Goal: Information Seeking & Learning: Learn about a topic

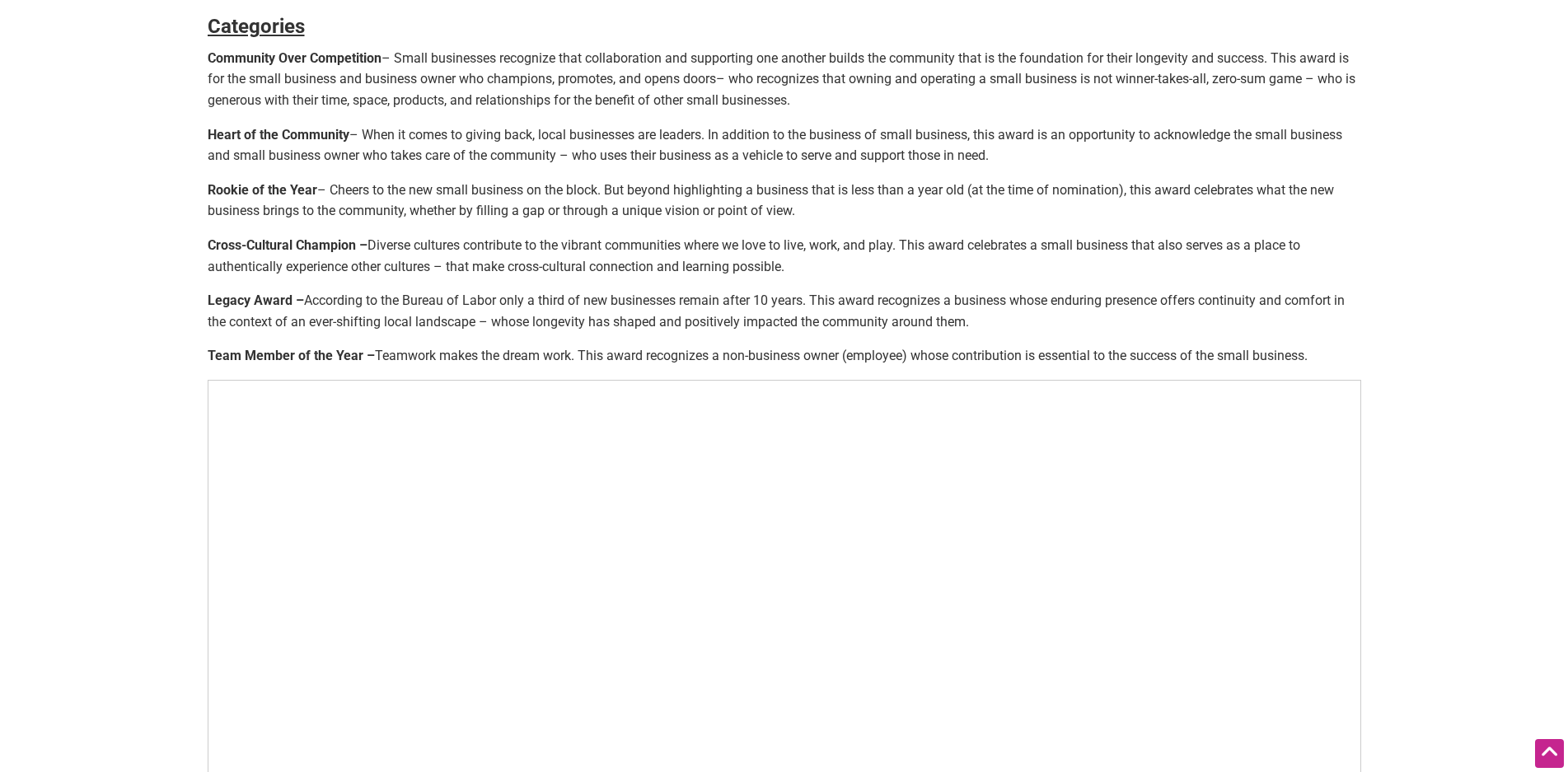
scroll to position [659, 0]
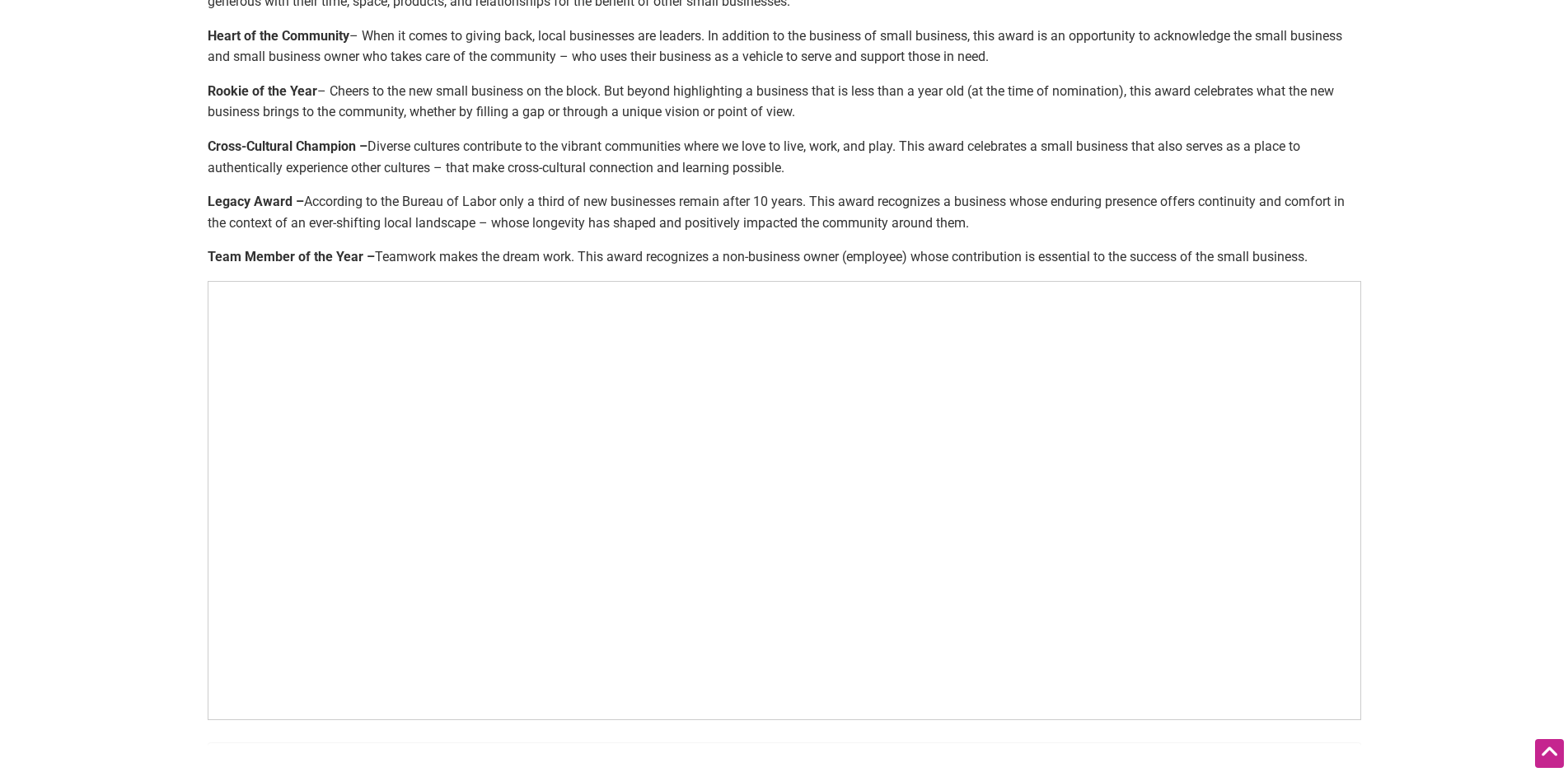
scroll to position [989, 0]
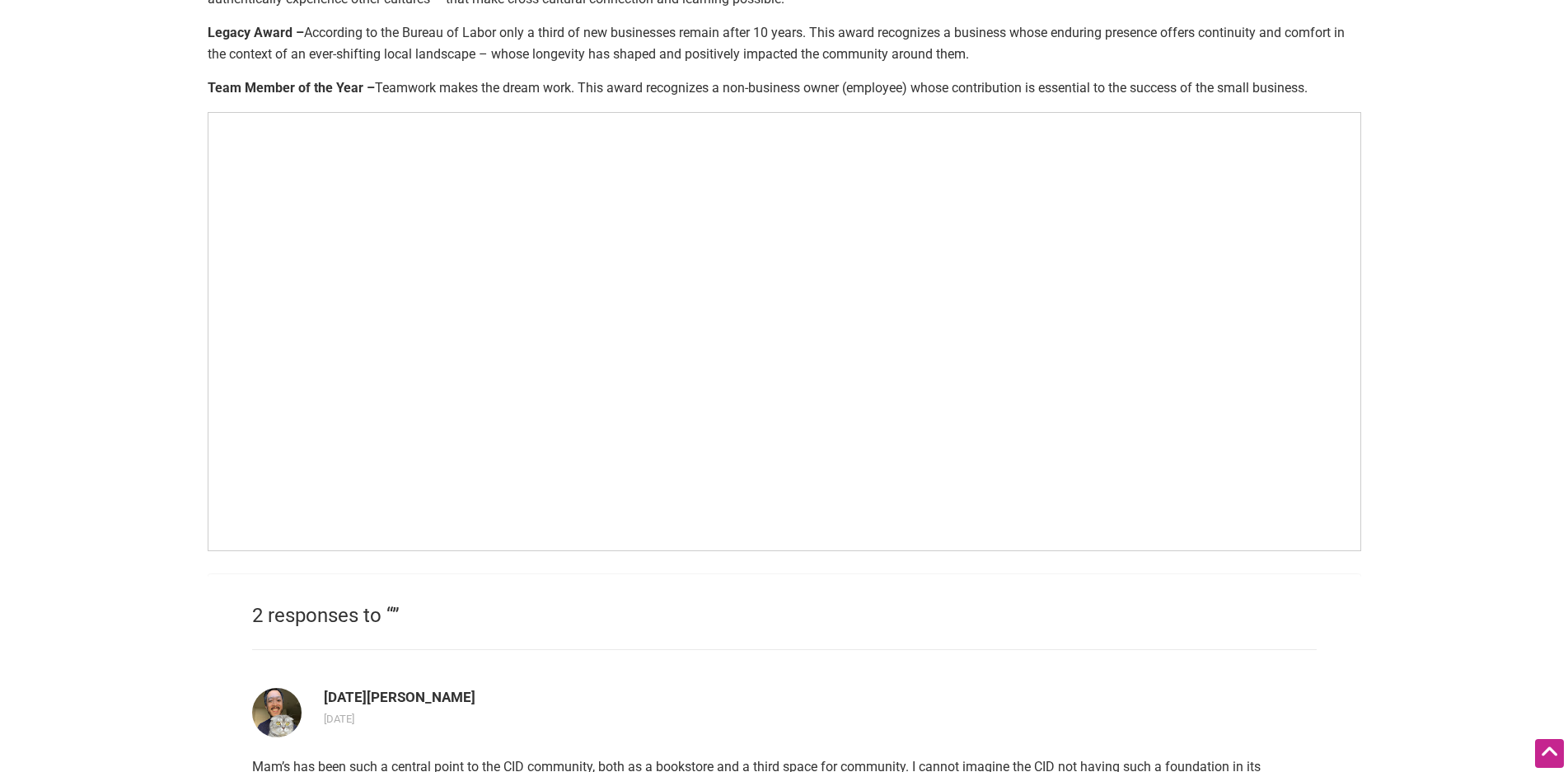
scroll to position [906, 0]
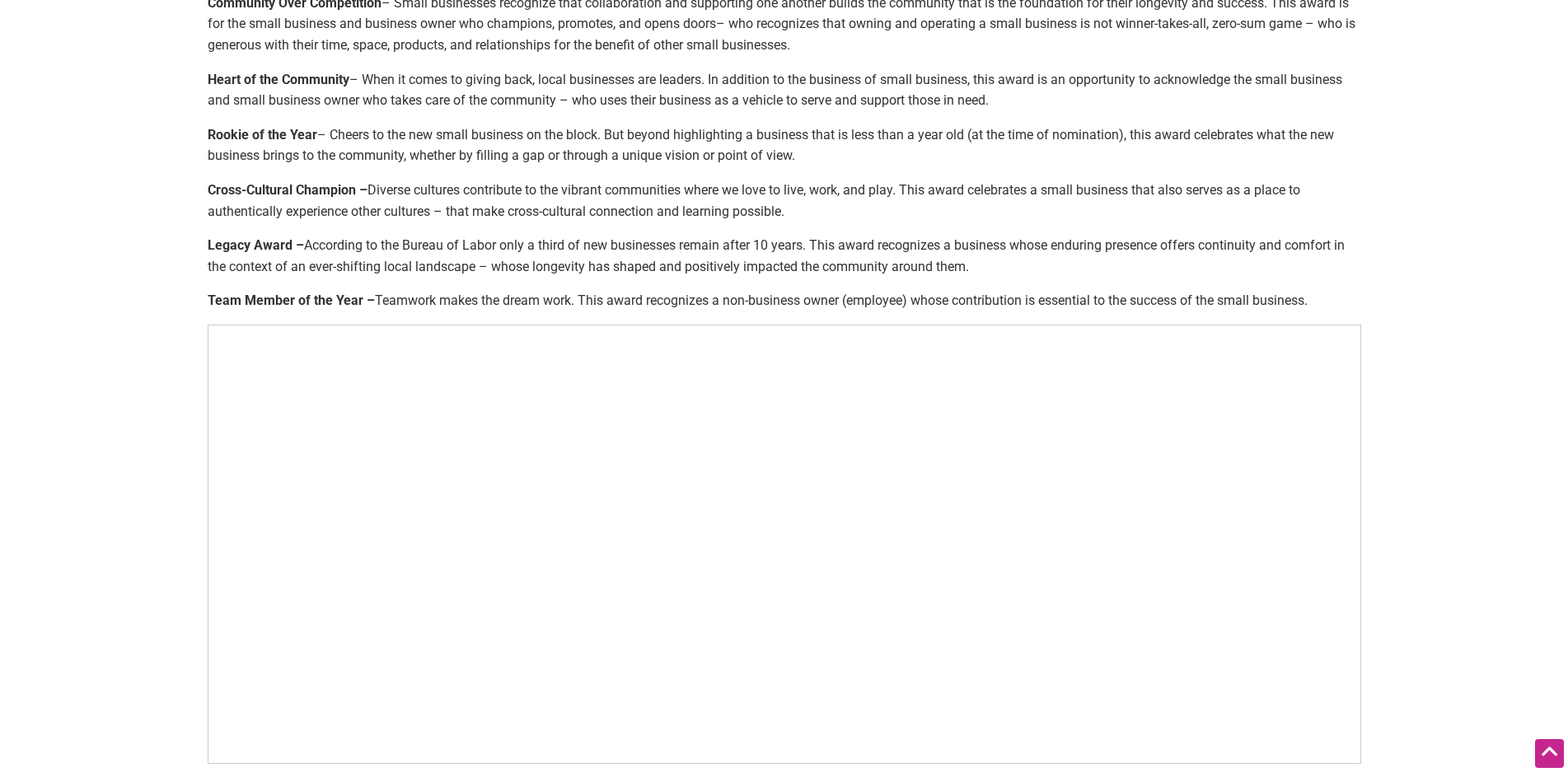
scroll to position [742, 0]
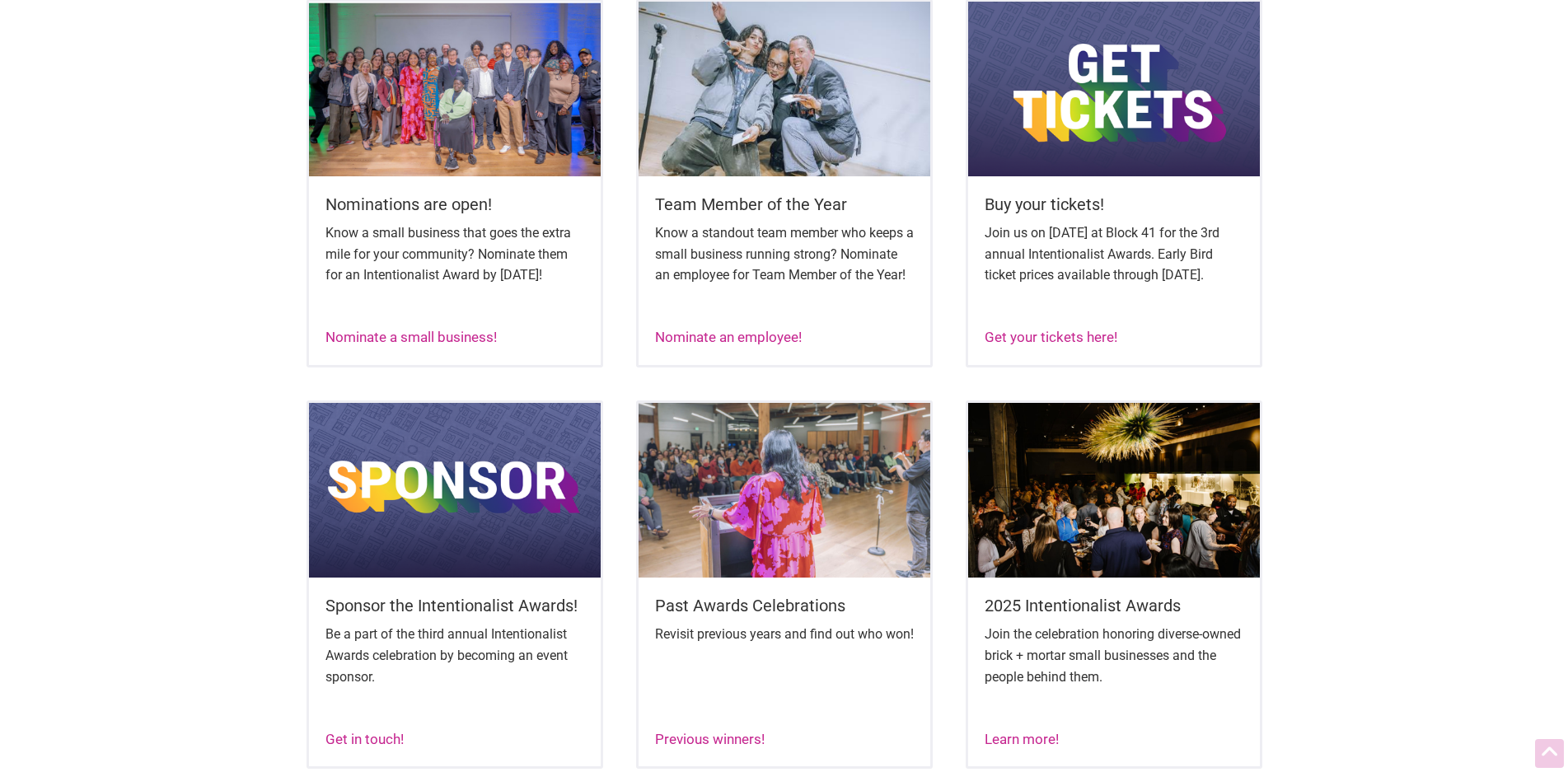
scroll to position [742, 0]
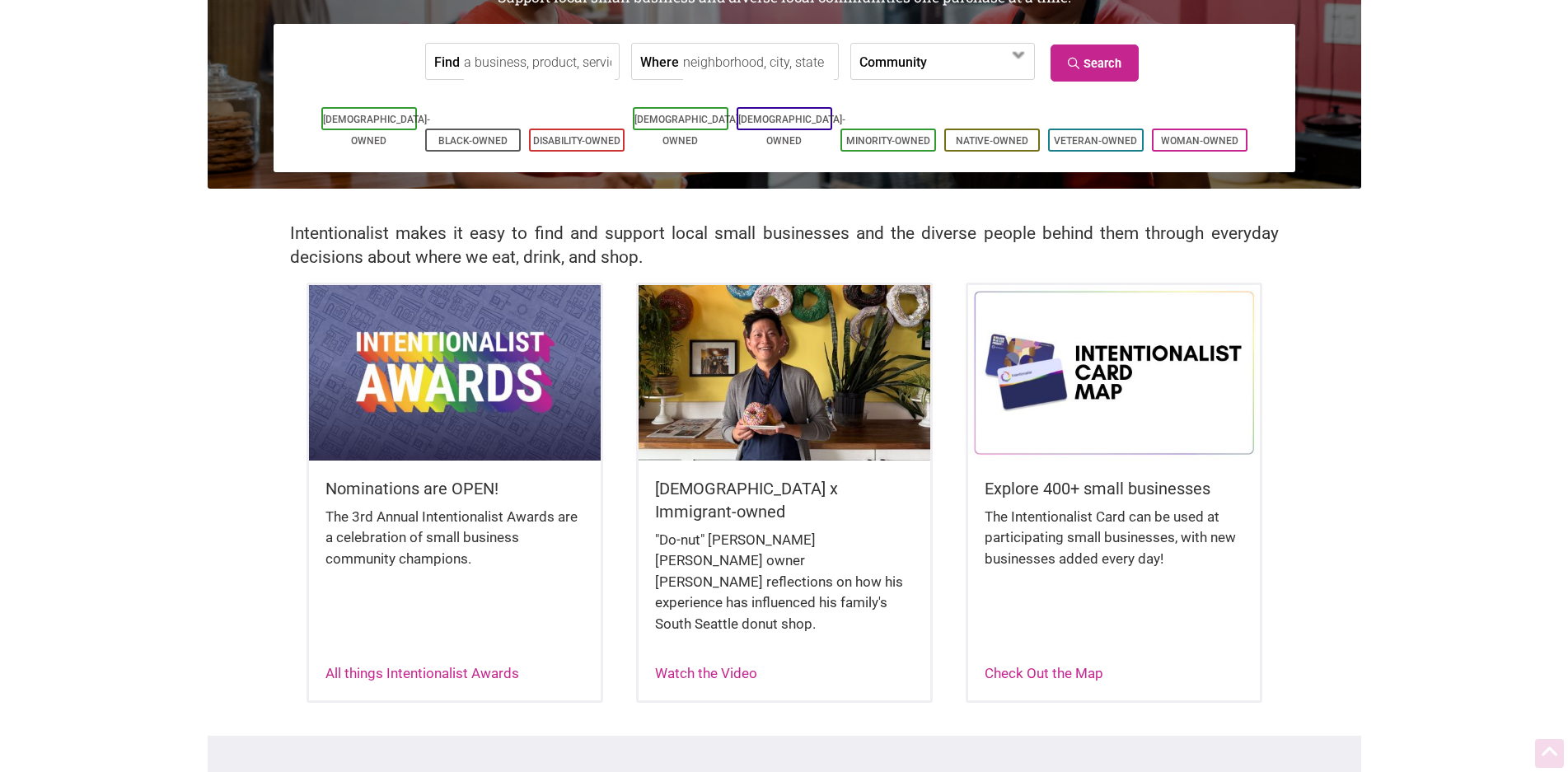
scroll to position [247, 0]
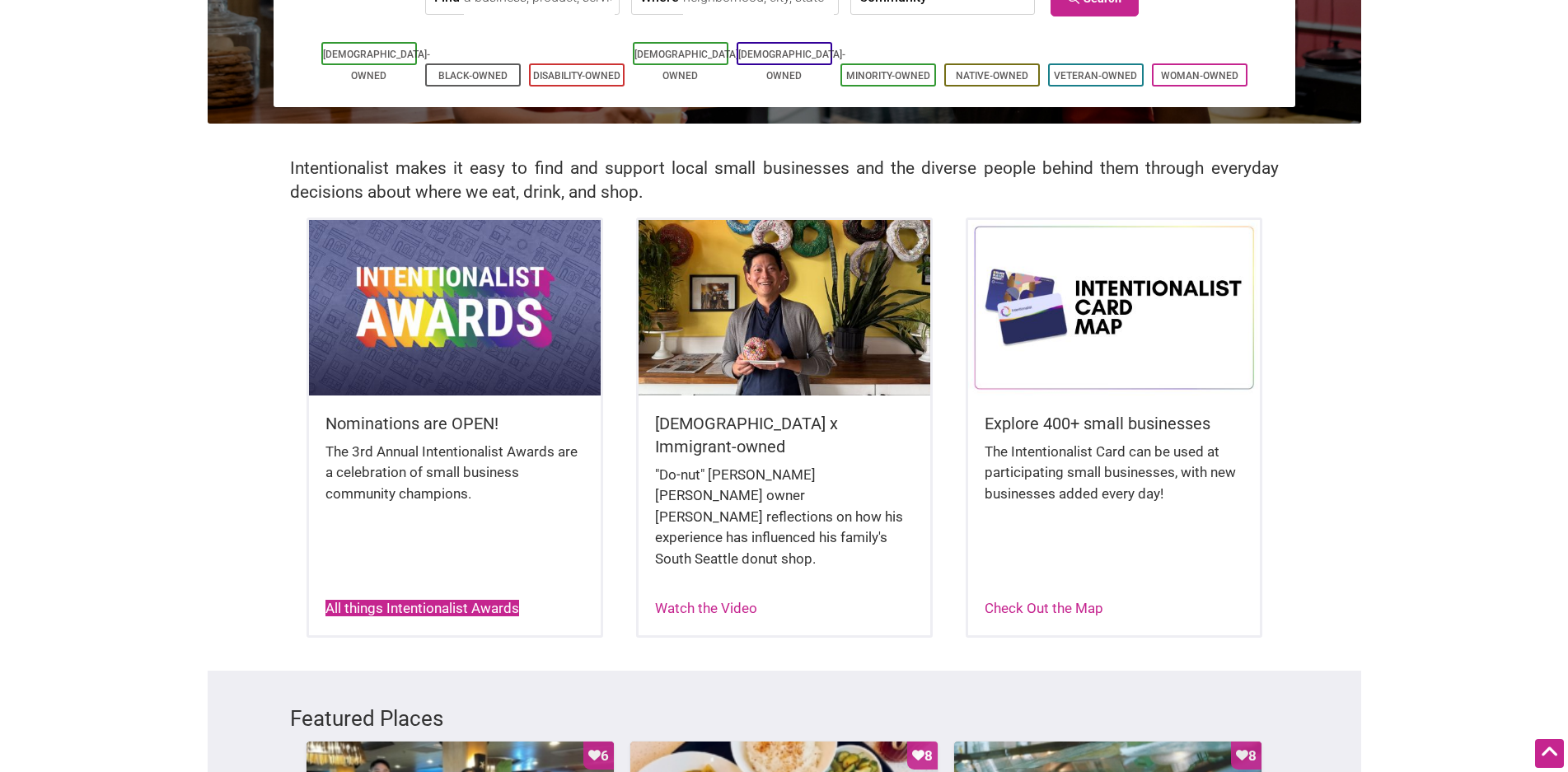
click at [460, 600] on link "All things Intentionalist Awards" at bounding box center [422, 608] width 193 height 16
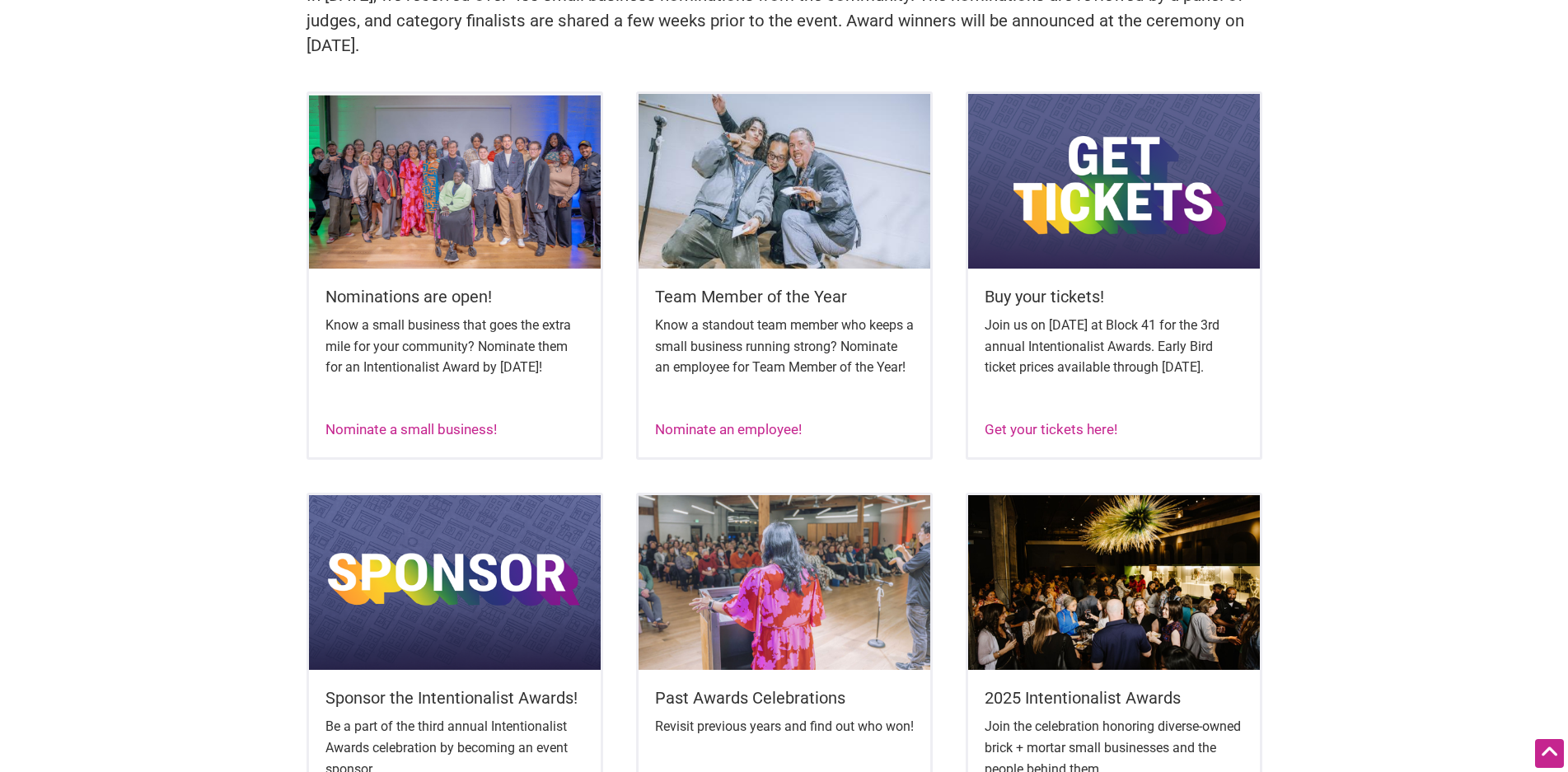
scroll to position [659, 0]
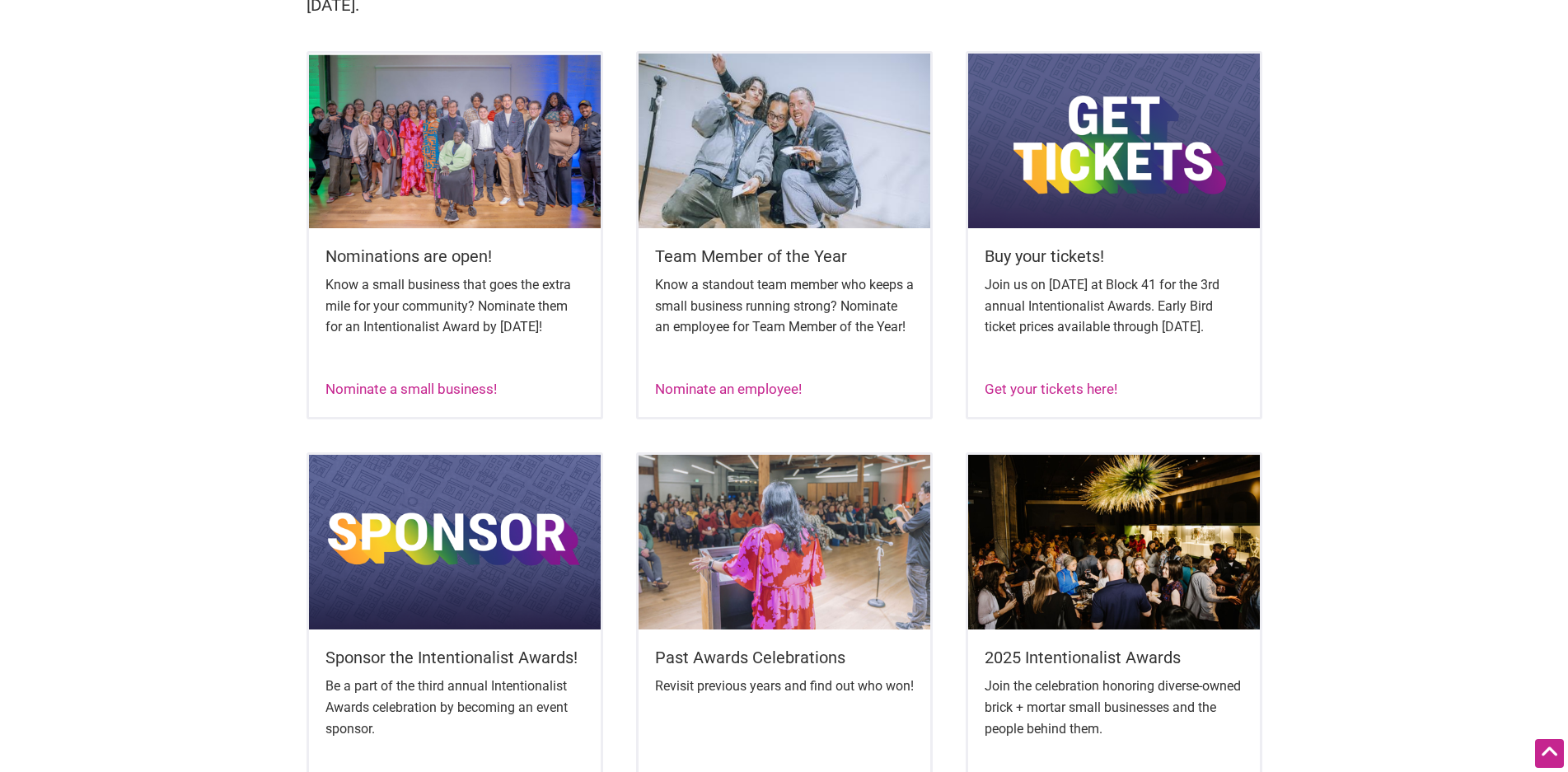
click at [478, 294] on p "Know a small business that goes the extra mile for your community? Nominate the…" at bounding box center [454, 306] width 258 height 63
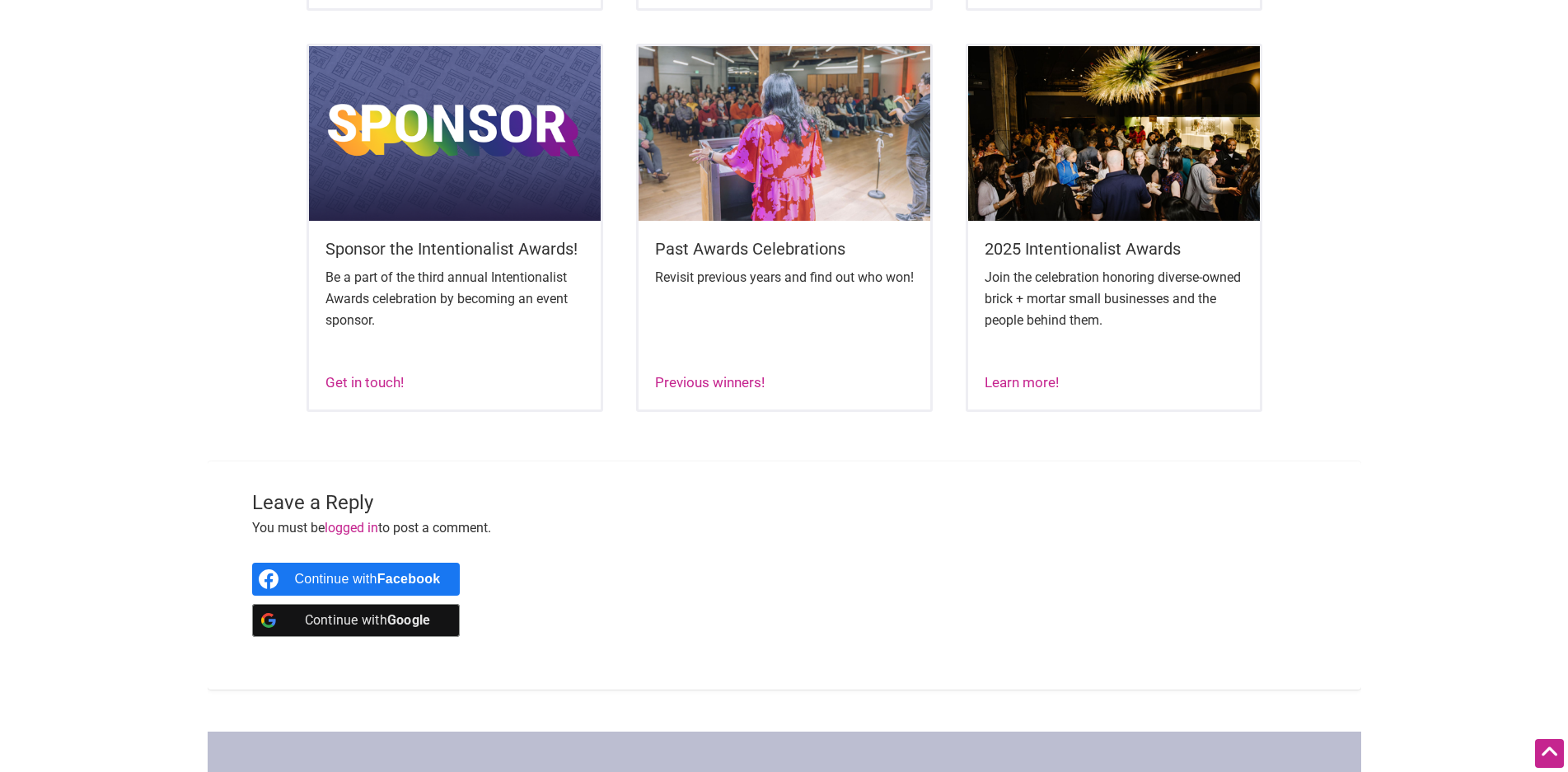
scroll to position [1072, 0]
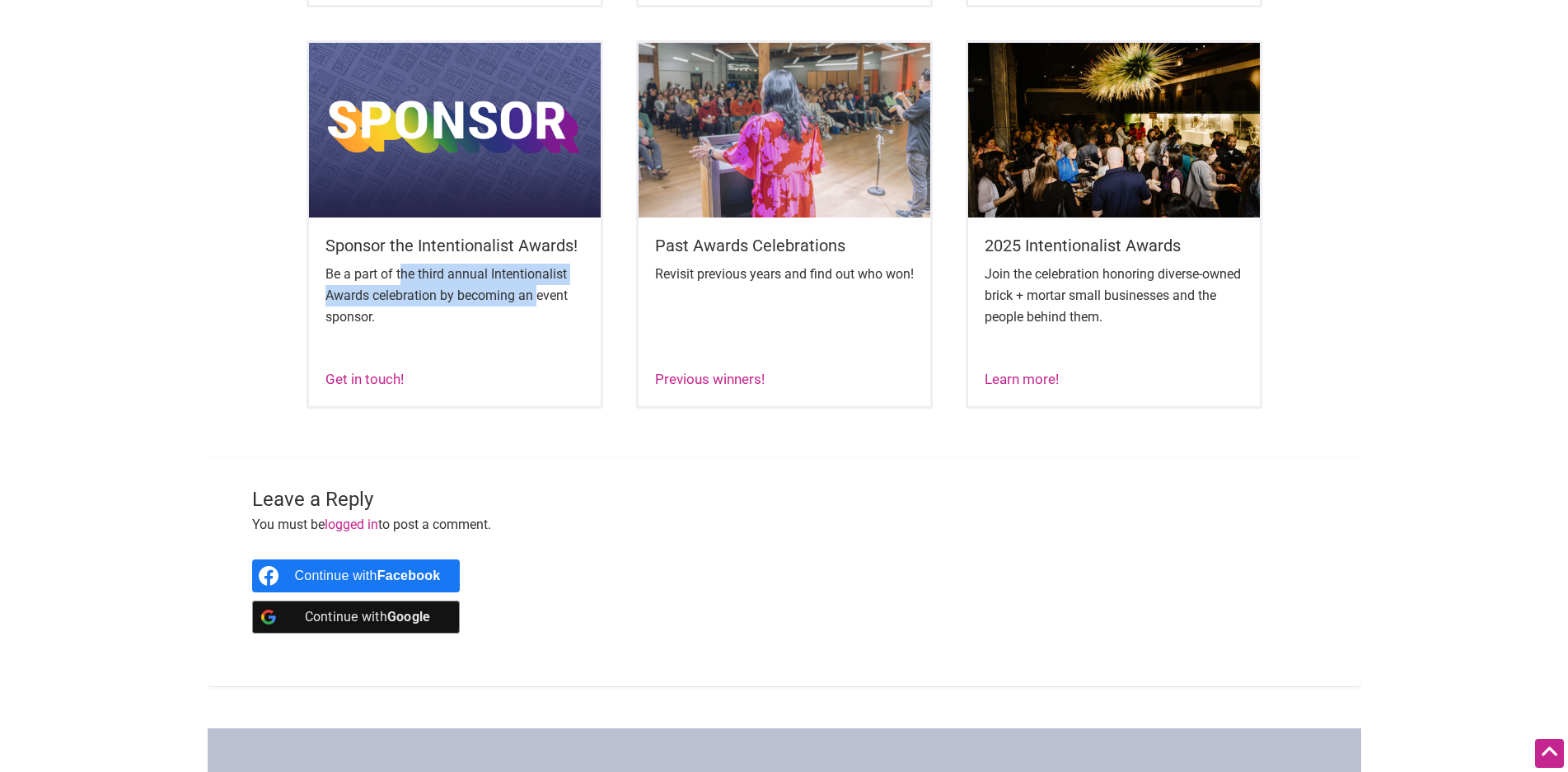
drag, startPoint x: 401, startPoint y: 292, endPoint x: 542, endPoint y: 334, distance: 147.1
click at [540, 327] on p "Be a part of the third annual Intentionalist Awards celebration by becoming an …" at bounding box center [454, 295] width 258 height 63
click at [543, 327] on p "Be a part of the third annual Intentionalist Awards celebration by becoming an …" at bounding box center [454, 295] width 258 height 63
click at [1042, 388] on link "Learn more!" at bounding box center [1022, 378] width 74 height 16
click at [726, 388] on link "Previous winners!" at bounding box center [710, 378] width 110 height 16
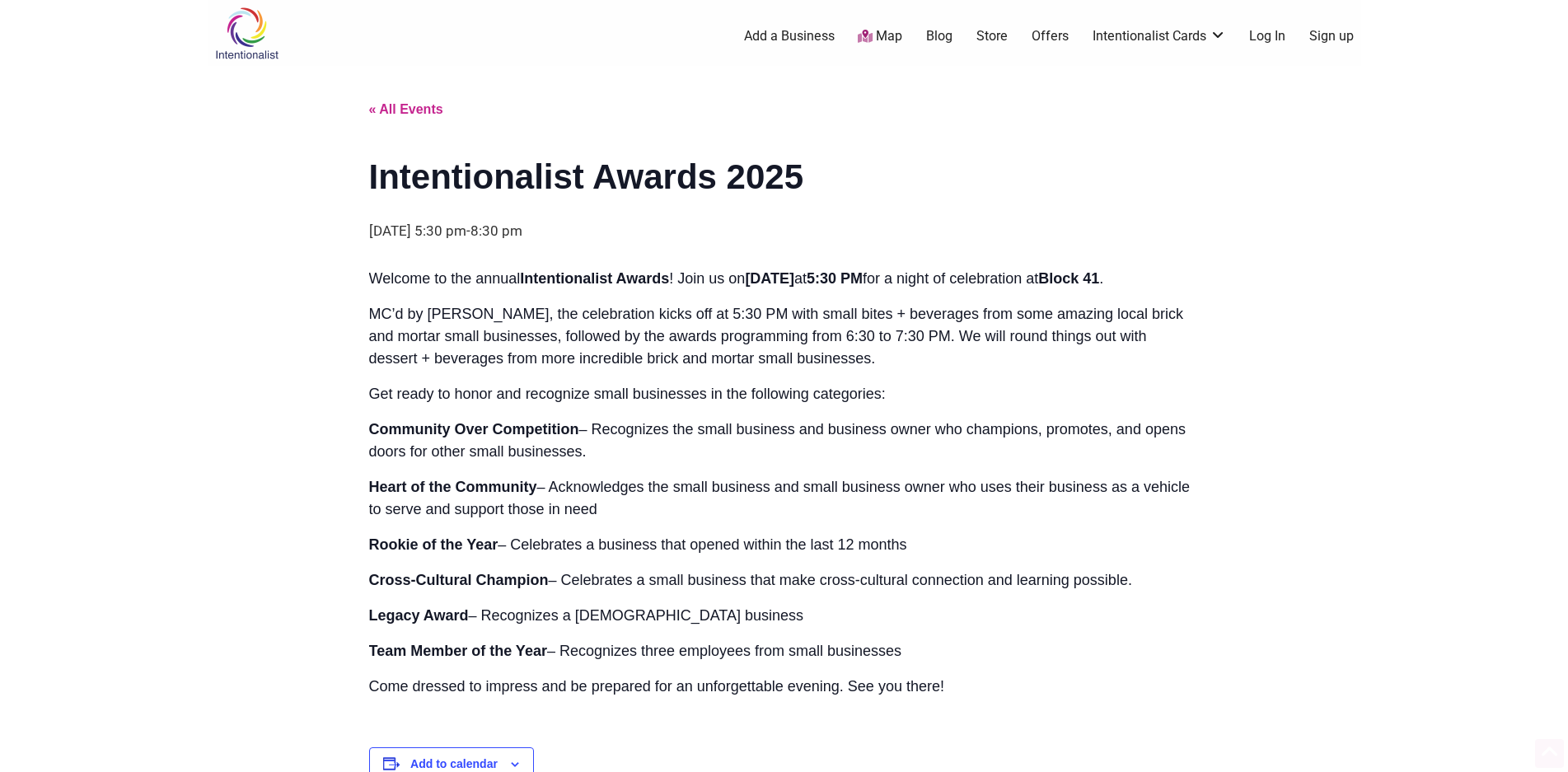
scroll to position [659, 0]
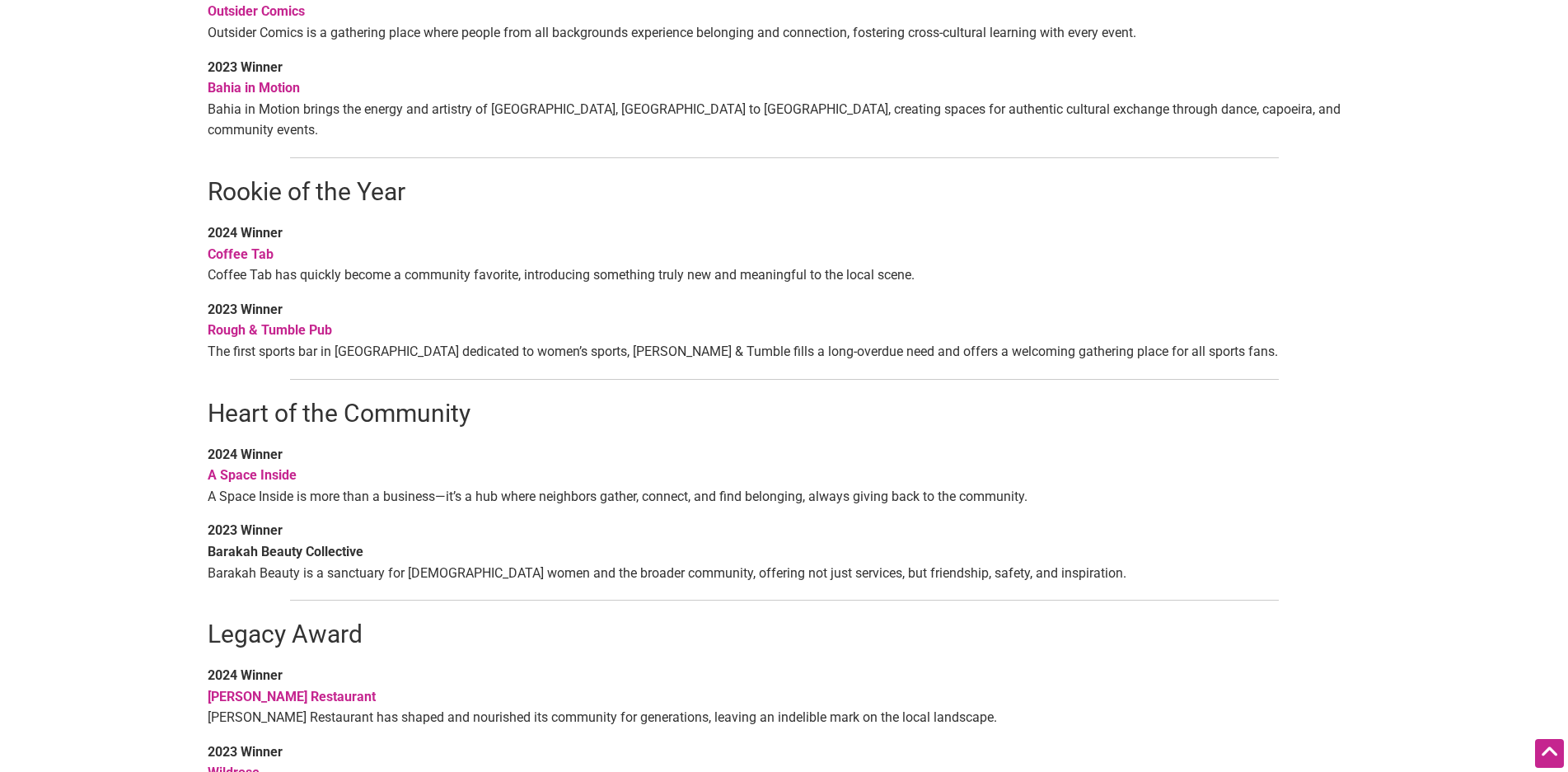
scroll to position [1072, 0]
